Goal: Task Accomplishment & Management: Use online tool/utility

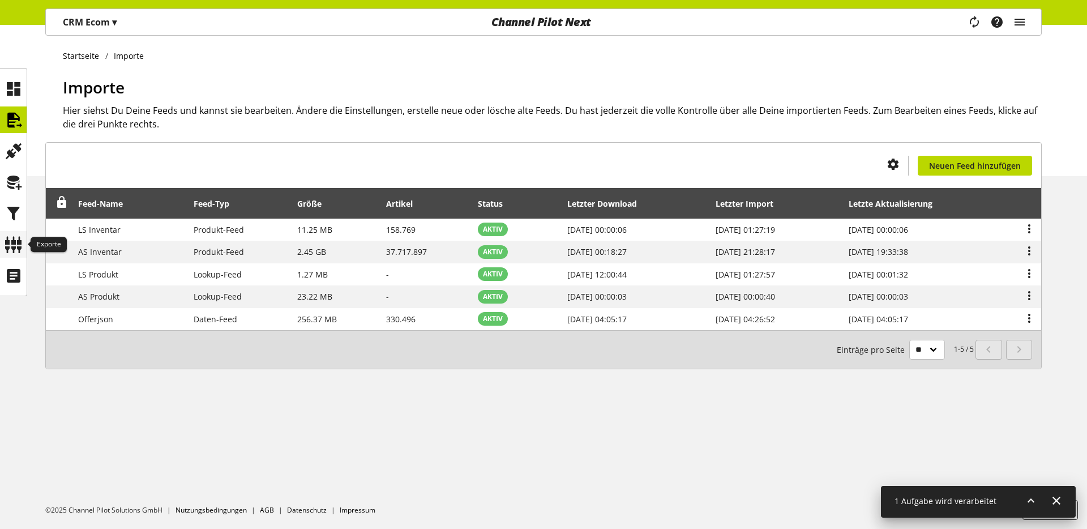
click at [14, 244] on icon at bounding box center [14, 244] width 18 height 23
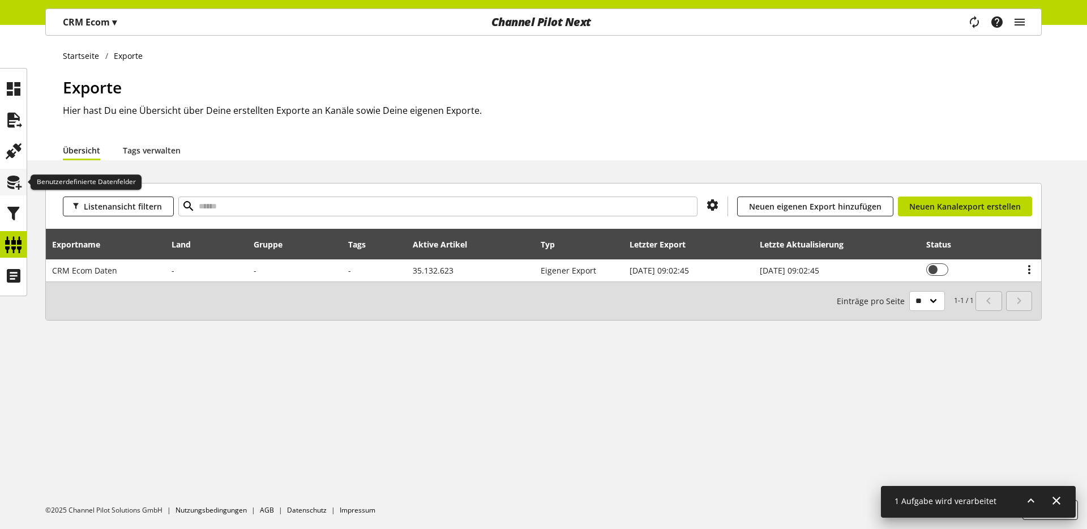
click at [14, 187] on icon at bounding box center [14, 182] width 18 height 23
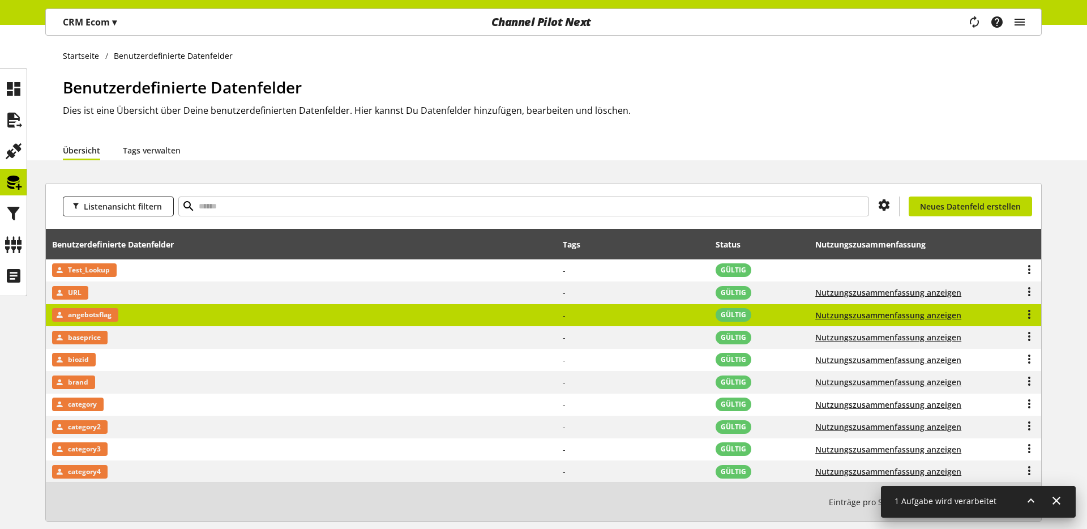
click at [107, 308] on span "angebotsflag" at bounding box center [90, 315] width 44 height 14
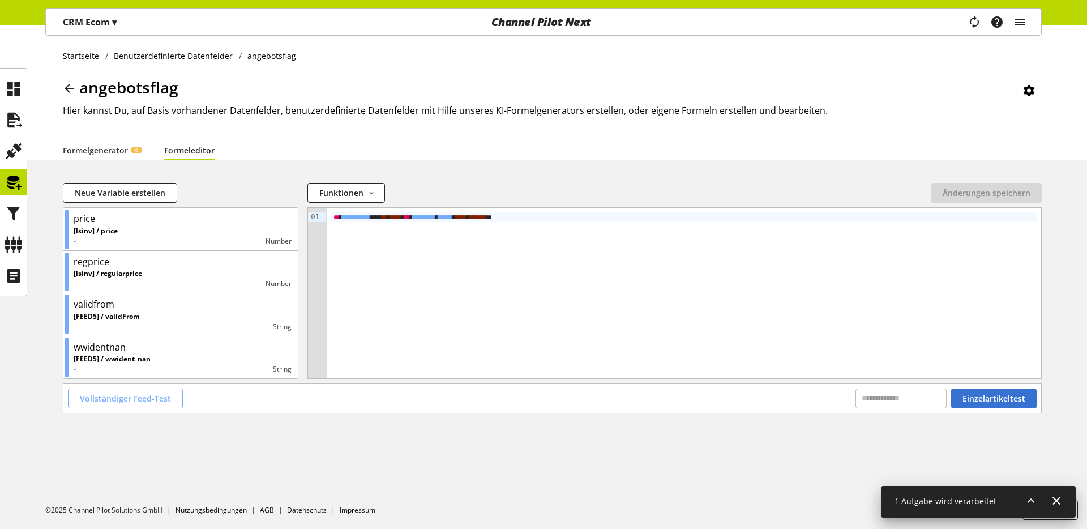
click at [147, 393] on span "Vollständiger Feed-Test" at bounding box center [125, 398] width 91 height 12
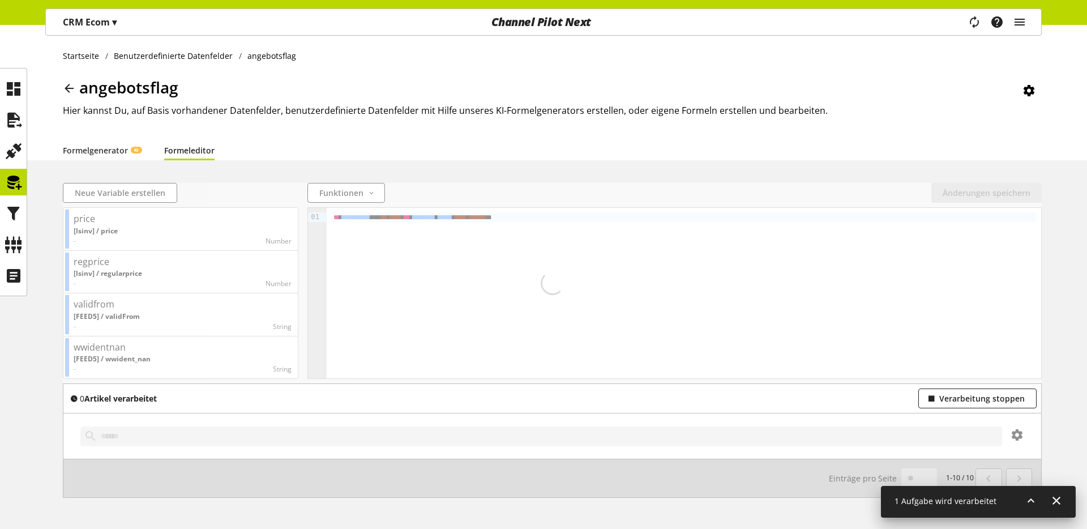
click at [256, 131] on div "angebotsflag Hier kannst Du, auf Basis vorhandener Datenfelder, benutzerdefinie…" at bounding box center [552, 107] width 979 height 65
click at [65, 87] on icon at bounding box center [69, 88] width 14 height 20
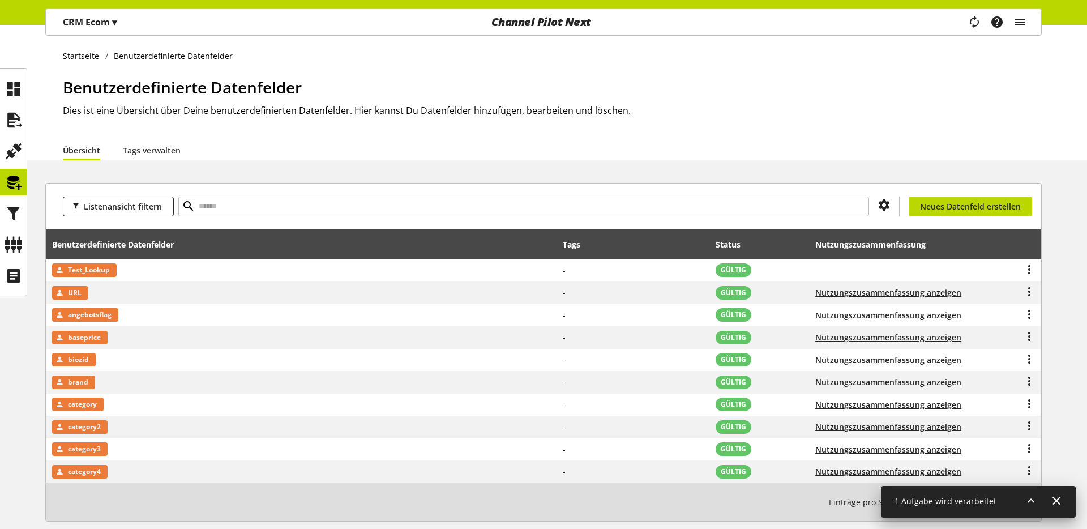
click at [237, 82] on span "Benutzerdefinierte Datenfelder" at bounding box center [182, 87] width 239 height 22
click at [356, 89] on h1 "Benutzerdefinierte Datenfelder" at bounding box center [552, 87] width 979 height 24
click at [162, 148] on link "Tags verwalten" at bounding box center [152, 150] width 58 height 12
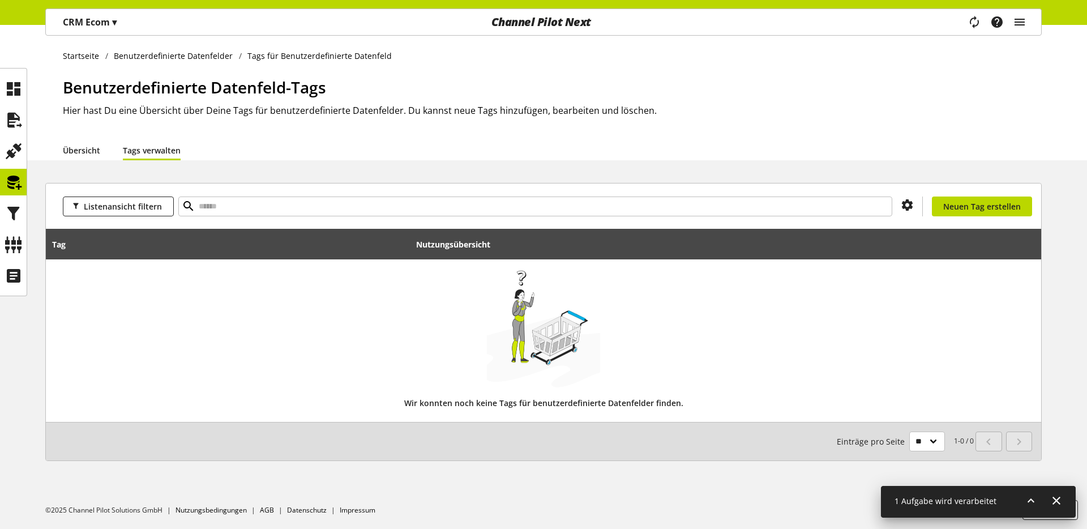
click at [79, 149] on link "Übersicht" at bounding box center [81, 150] width 37 height 12
